Goal: Task Accomplishment & Management: Manage account settings

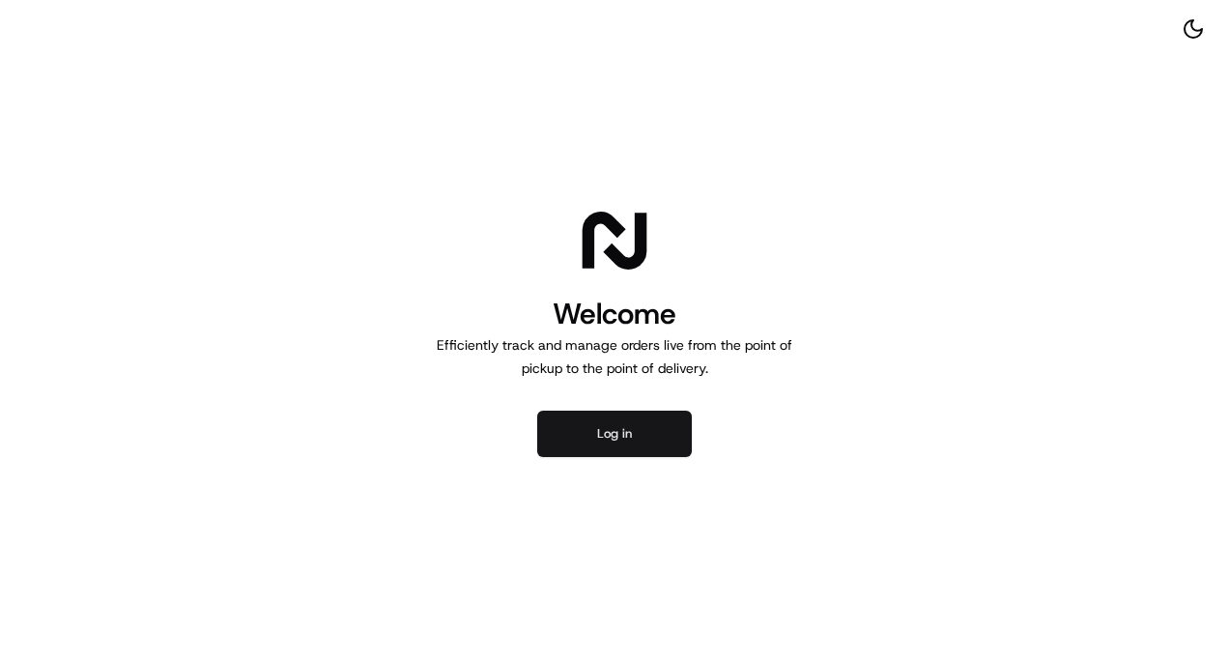
click at [616, 448] on button "Log in" at bounding box center [614, 434] width 155 height 46
